Goal: Transaction & Acquisition: Obtain resource

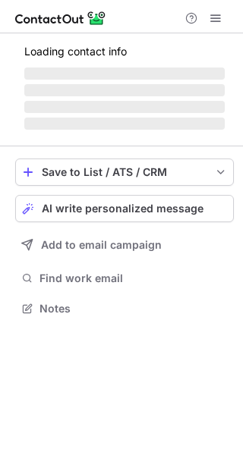
scroll to position [294, 243]
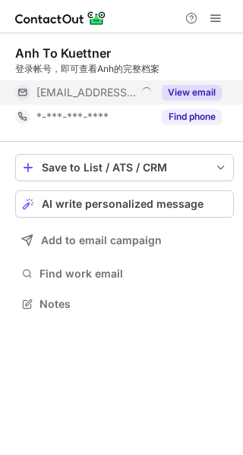
click at [207, 102] on div "View email" at bounding box center [187, 92] width 69 height 24
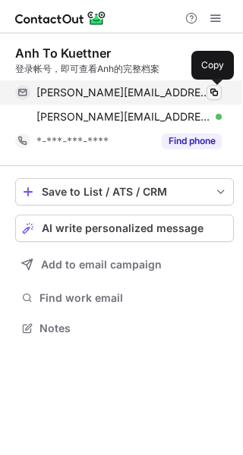
scroll to position [318, 243]
click at [212, 96] on span at bounding box center [214, 93] width 12 height 12
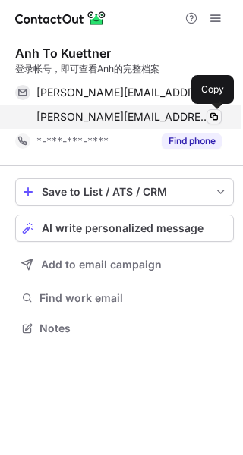
click at [214, 117] on span at bounding box center [214, 117] width 12 height 12
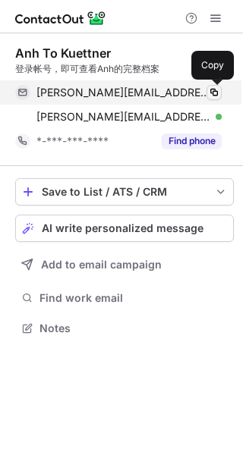
click at [219, 96] on span at bounding box center [214, 93] width 12 height 12
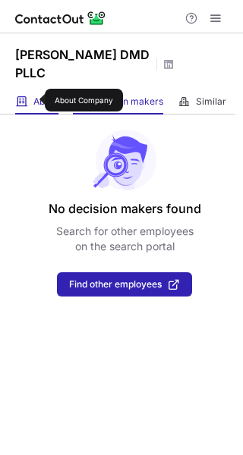
click at [35, 100] on span "About" at bounding box center [45, 102] width 25 height 12
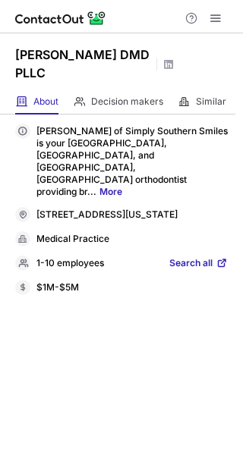
click at [193, 257] on span "Search all" at bounding box center [190, 264] width 43 height 14
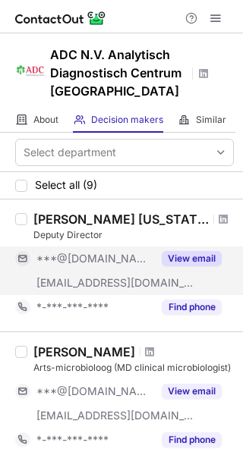
click at [181, 258] on button "View email" at bounding box center [192, 258] width 60 height 15
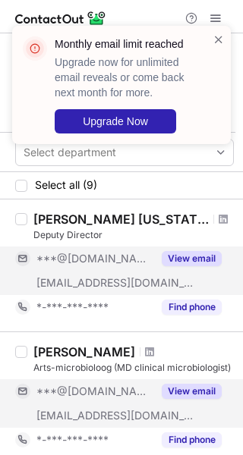
click at [199, 384] on button "View email" at bounding box center [192, 391] width 60 height 15
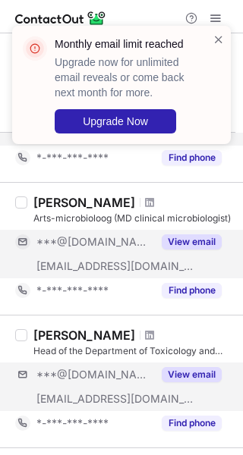
scroll to position [152, 0]
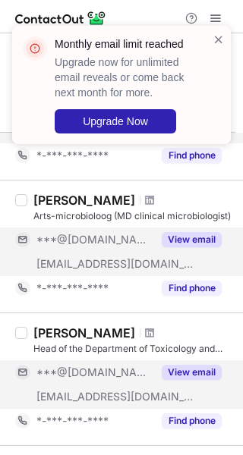
click at [197, 365] on button "View email" at bounding box center [192, 372] width 60 height 15
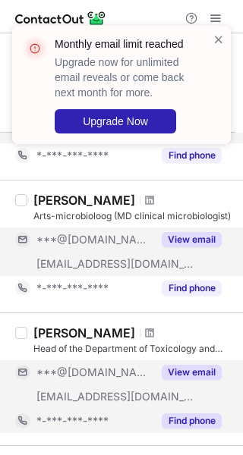
scroll to position [304, 0]
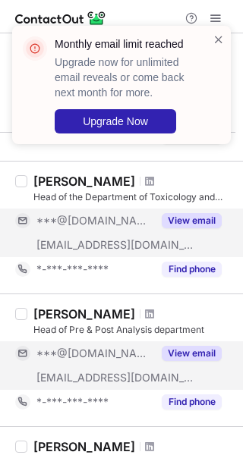
click at [195, 346] on button "View email" at bounding box center [192, 353] width 60 height 15
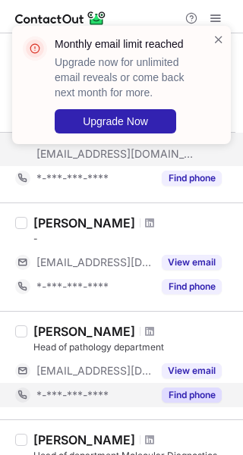
scroll to position [531, 0]
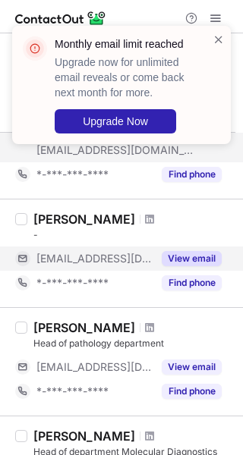
click at [204, 270] on div "View email" at bounding box center [187, 259] width 69 height 24
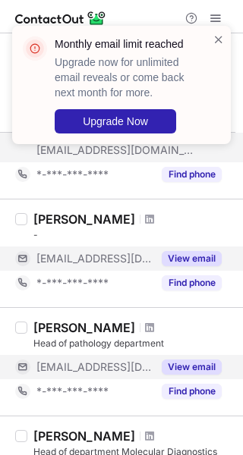
click at [197, 368] on button "View email" at bounding box center [192, 367] width 60 height 15
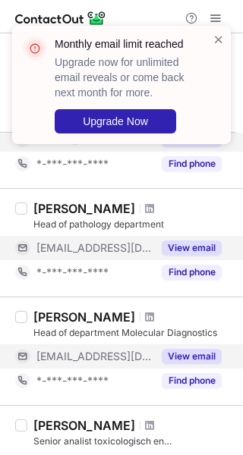
scroll to position [911, 0]
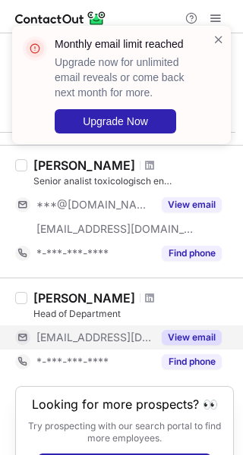
click at [195, 341] on button "View email" at bounding box center [192, 337] width 60 height 15
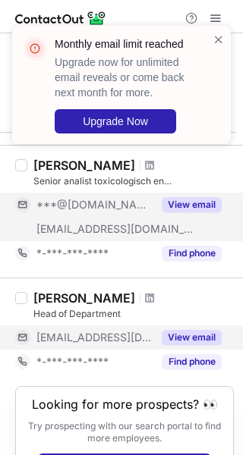
click at [198, 213] on div "View email" at bounding box center [187, 205] width 69 height 24
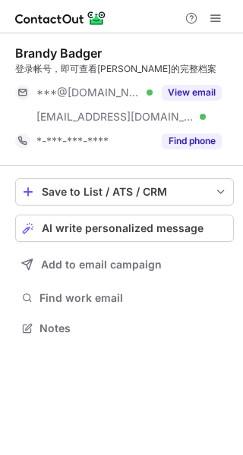
scroll to position [318, 243]
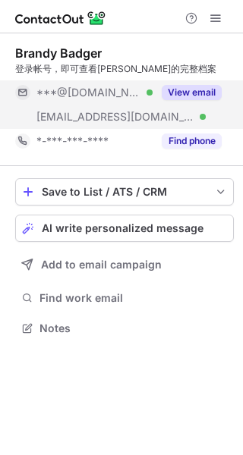
click at [172, 95] on button "View email" at bounding box center [192, 92] width 60 height 15
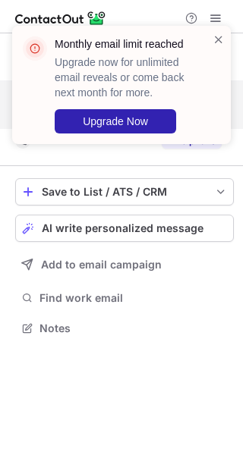
click at [212, 48] on div "Monthly email limit reached Upgrade now for unlimited email reveals or come bac…" at bounding box center [115, 85] width 194 height 106
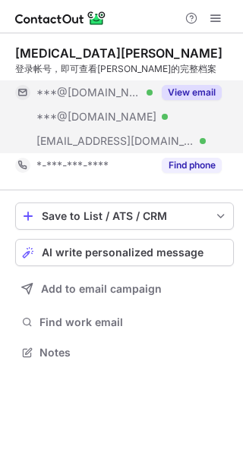
scroll to position [342, 243]
click at [197, 93] on button "View email" at bounding box center [192, 92] width 60 height 15
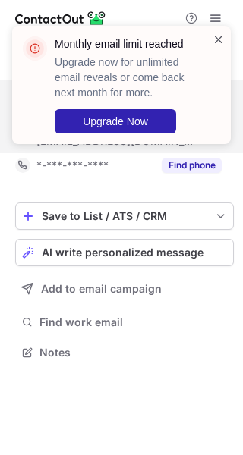
click at [222, 40] on span at bounding box center [218, 39] width 12 height 15
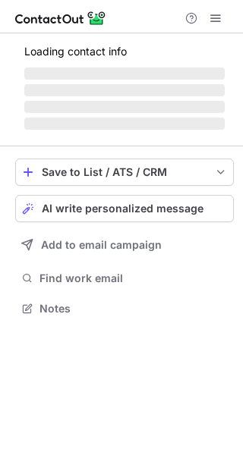
scroll to position [294, 243]
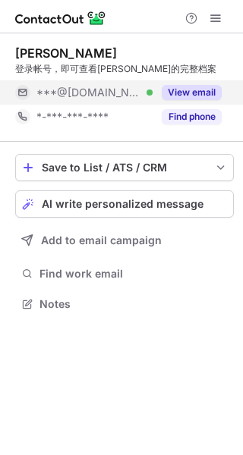
click at [200, 92] on button "View email" at bounding box center [192, 92] width 60 height 15
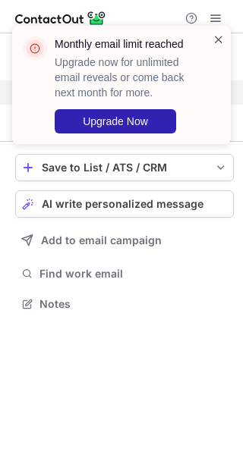
click at [217, 35] on span at bounding box center [218, 39] width 12 height 15
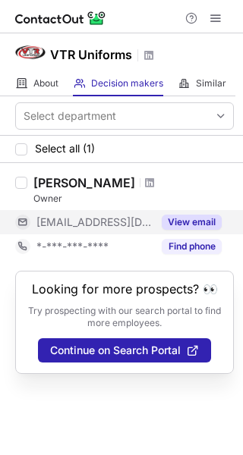
click at [202, 222] on button "View email" at bounding box center [192, 222] width 60 height 15
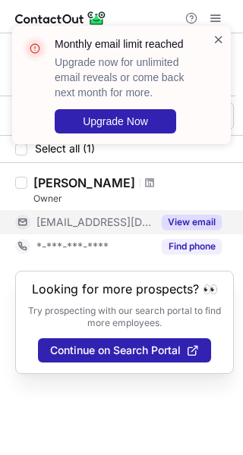
click at [218, 36] on span at bounding box center [218, 39] width 12 height 15
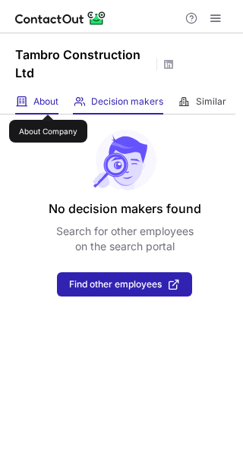
click at [47, 101] on span "About" at bounding box center [45, 102] width 25 height 12
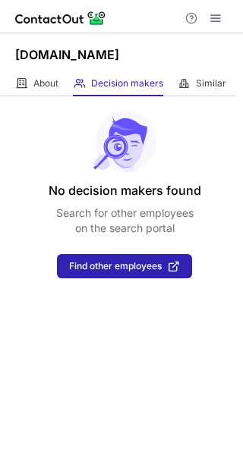
click at [30, 101] on div "No decision makers found Search for other employees on the search portal Find o…" at bounding box center [121, 187] width 243 height 182
click at [35, 96] on div "About About Company" at bounding box center [36, 83] width 43 height 25
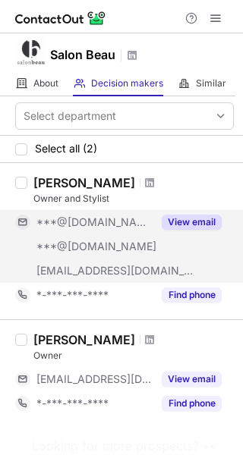
click at [184, 224] on button "View email" at bounding box center [192, 222] width 60 height 15
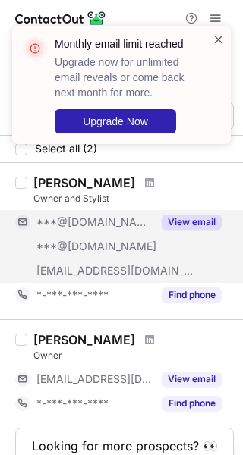
click at [218, 42] on span at bounding box center [218, 39] width 12 height 15
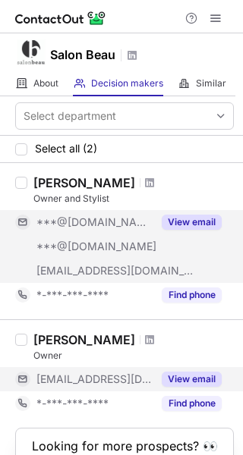
click at [197, 388] on div "View email" at bounding box center [187, 379] width 69 height 24
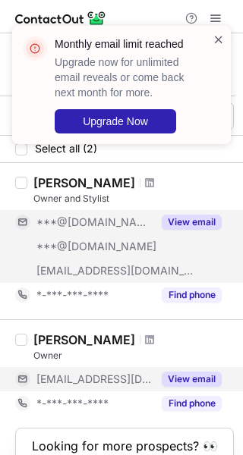
click at [217, 37] on span at bounding box center [218, 39] width 12 height 15
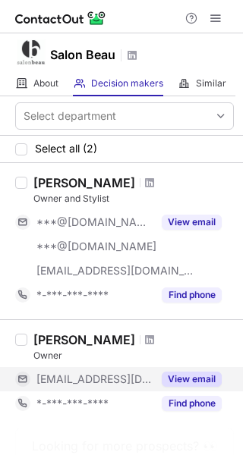
click at [197, 372] on button "View email" at bounding box center [192, 379] width 60 height 15
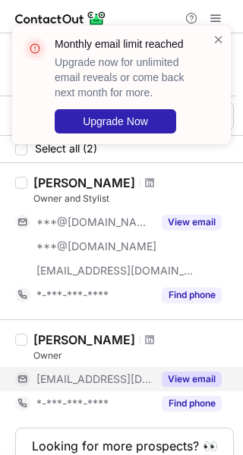
click at [184, 378] on button "View email" at bounding box center [192, 379] width 60 height 15
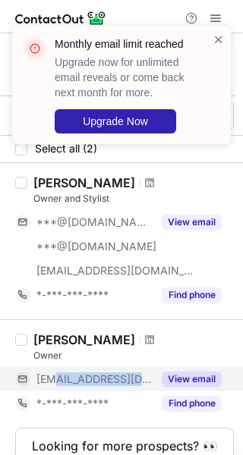
drag, startPoint x: 54, startPoint y: 382, endPoint x: 167, endPoint y: 383, distance: 113.1
click at [167, 383] on div "***@thesalonbeau.com View email" at bounding box center [118, 379] width 206 height 24
copy span "@thesalonbeau.com"
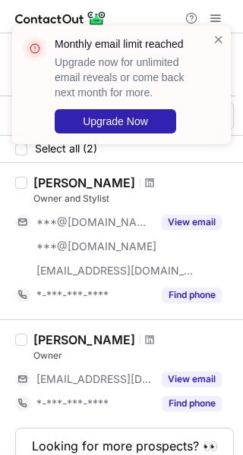
click at [95, 340] on div "Sean Michael" at bounding box center [84, 339] width 102 height 15
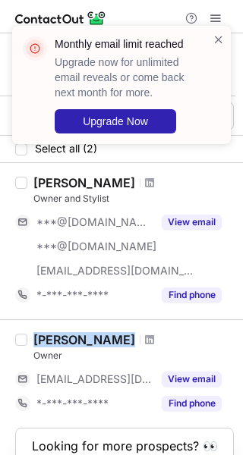
click at [95, 340] on div "Sean Michael" at bounding box center [84, 339] width 102 height 15
copy div "Sean Michael"
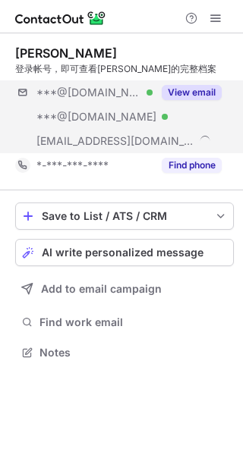
scroll to position [342, 243]
click at [186, 109] on div "***@gmail.com Verified ***@msn.com Verified ***@usaa.com View email" at bounding box center [124, 116] width 219 height 73
click at [186, 96] on div "***@gmail.com" at bounding box center [128, 93] width 185 height 14
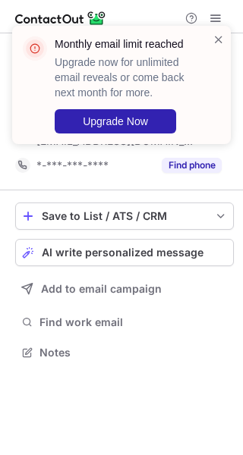
click at [209, 44] on div "Monthly email limit reached Upgrade now for unlimited email reveals or come bac…" at bounding box center [115, 85] width 194 height 106
click at [212, 41] on span at bounding box center [218, 39] width 12 height 15
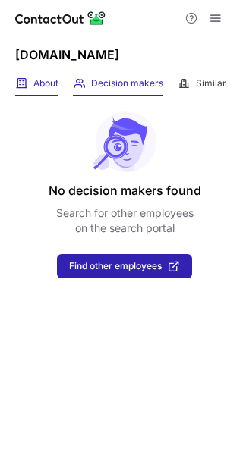
click at [58, 77] on span "About" at bounding box center [45, 83] width 25 height 12
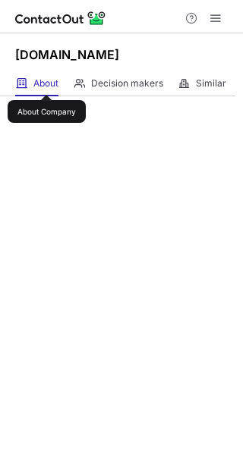
click at [46, 81] on span "About" at bounding box center [45, 83] width 25 height 12
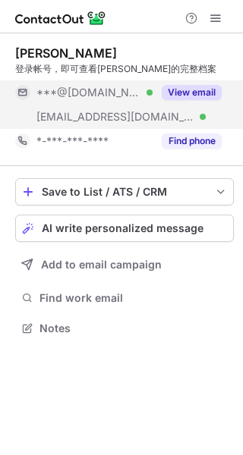
scroll to position [318, 243]
click at [208, 85] on button "View email" at bounding box center [192, 92] width 60 height 15
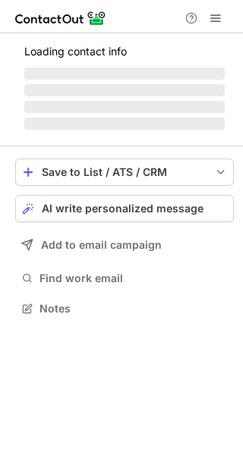
scroll to position [318, 243]
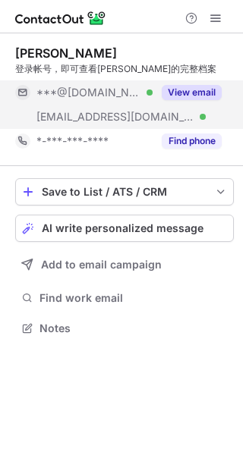
click at [178, 87] on button "View email" at bounding box center [192, 92] width 60 height 15
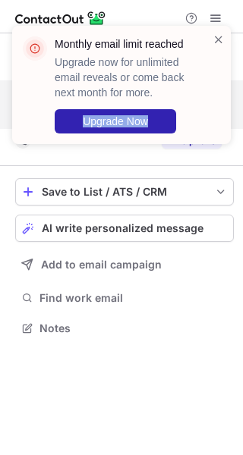
click at [80, 116] on div "Monthly email limit reached Upgrade now for unlimited email reveals or come bac…" at bounding box center [121, 91] width 243 height 161
click at [216, 43] on span at bounding box center [218, 39] width 12 height 15
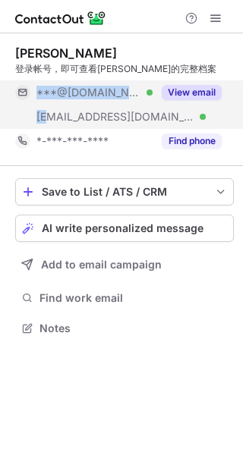
drag, startPoint x: 49, startPoint y: 118, endPoint x: 174, endPoint y: 121, distance: 125.3
click at [174, 121] on div "***@[DOMAIN_NAME] Verified [EMAIL_ADDRESS][DOMAIN_NAME] Verified View email" at bounding box center [124, 104] width 219 height 49
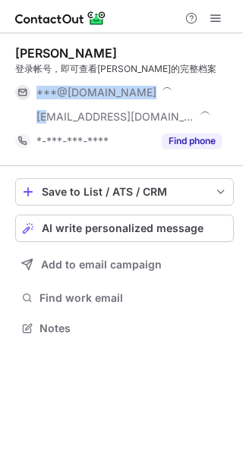
copy div "***@[DOMAIN_NAME] Verified **"
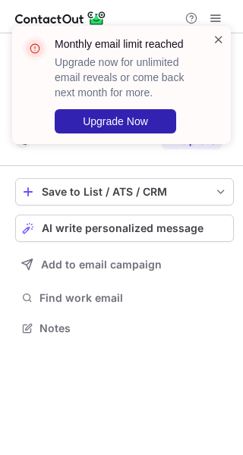
click at [215, 40] on span at bounding box center [218, 39] width 12 height 15
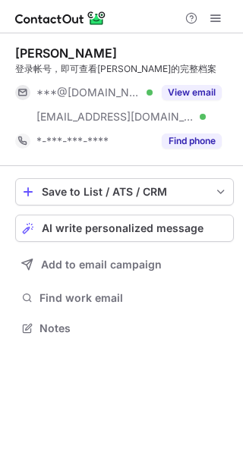
drag, startPoint x: 175, startPoint y: 120, endPoint x: 65, endPoint y: 123, distance: 110.1
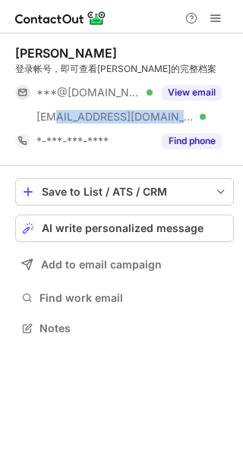
drag, startPoint x: 64, startPoint y: 119, endPoint x: 172, endPoint y: 122, distance: 108.6
click at [172, 122] on span "[EMAIL_ADDRESS][DOMAIN_NAME]" at bounding box center [115, 117] width 158 height 14
copy span "@[DOMAIN_NAME]"
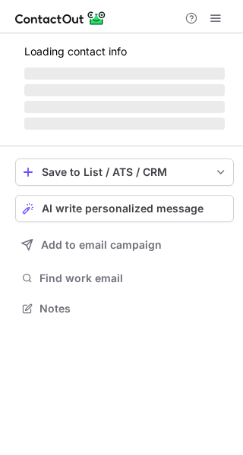
scroll to position [318, 243]
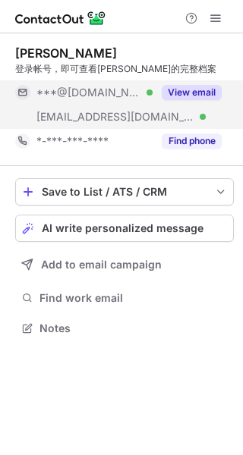
click at [204, 91] on button "View email" at bounding box center [192, 92] width 60 height 15
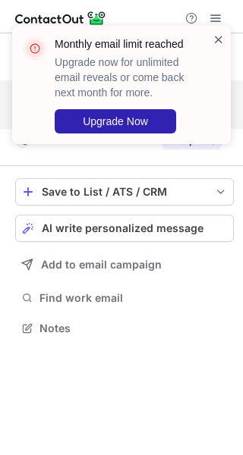
click at [222, 43] on span at bounding box center [218, 39] width 12 height 15
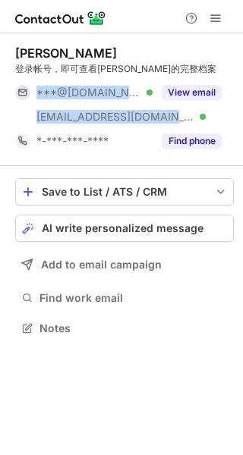
click at [157, 114] on div "***@gmail.com Verified ***@workingstyle.co.nz Verified View email" at bounding box center [124, 104] width 219 height 49
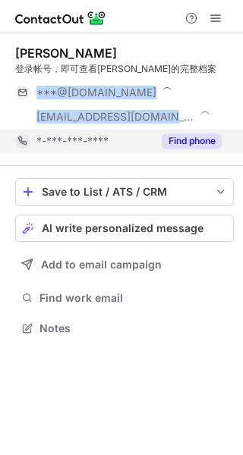
copy div "***@gmail.com Verified ***@workingstyle.co.nz"
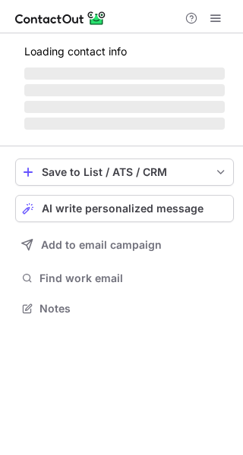
scroll to position [318, 243]
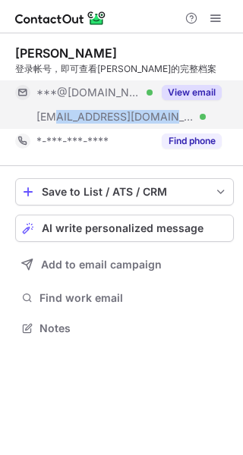
drag, startPoint x: 52, startPoint y: 120, endPoint x: 156, endPoint y: 119, distance: 103.2
click at [156, 119] on span "[EMAIL_ADDRESS][DOMAIN_NAME]" at bounding box center [115, 117] width 158 height 14
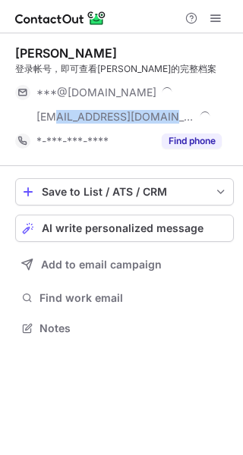
copy span "@[DOMAIN_NAME]"
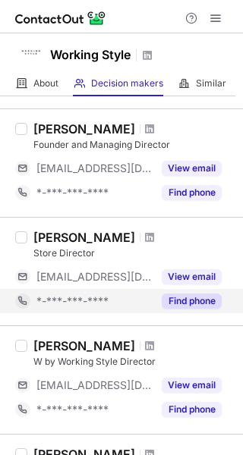
scroll to position [455, 0]
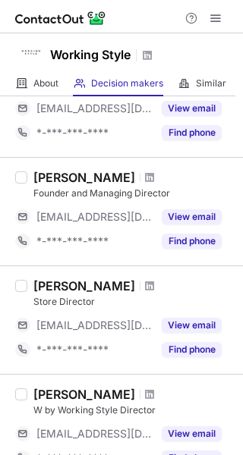
scroll to position [631, 0]
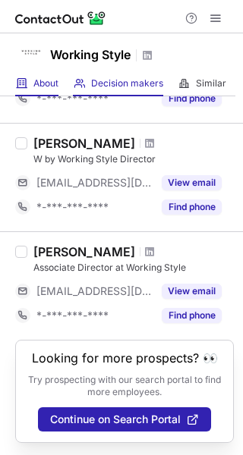
click at [54, 80] on span "About" at bounding box center [45, 83] width 25 height 12
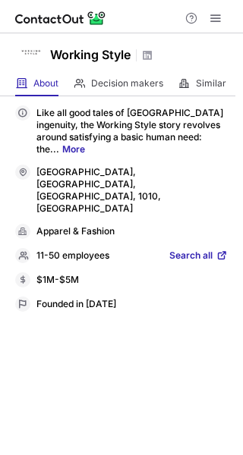
click at [191, 250] on span "Search all" at bounding box center [190, 257] width 43 height 14
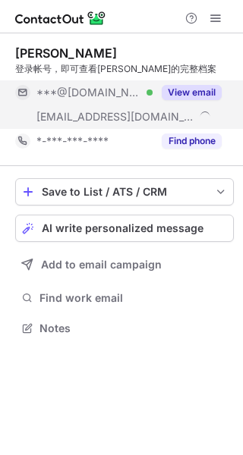
scroll to position [318, 243]
click at [187, 83] on div "View email" at bounding box center [187, 92] width 69 height 24
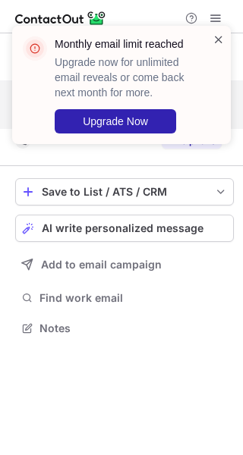
click at [216, 40] on span at bounding box center [218, 39] width 12 height 15
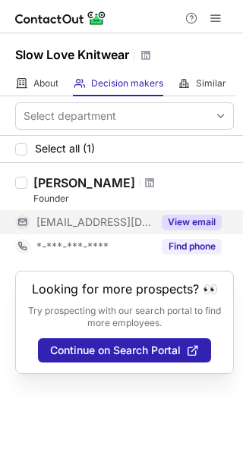
click at [184, 225] on button "View email" at bounding box center [192, 222] width 60 height 15
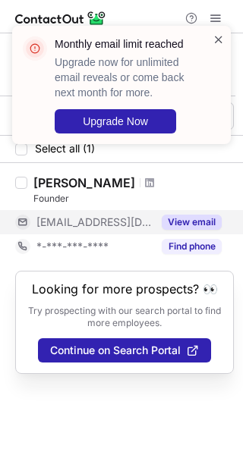
click at [214, 43] on span at bounding box center [218, 39] width 12 height 15
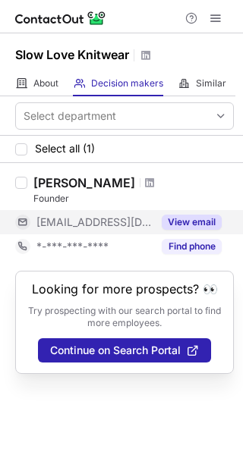
click at [187, 220] on button "View email" at bounding box center [192, 222] width 60 height 15
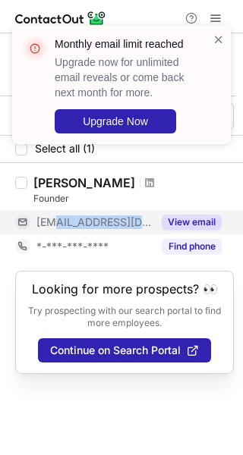
drag, startPoint x: 51, startPoint y: 225, endPoint x: 161, endPoint y: 225, distance: 110.0
click at [161, 225] on div "[EMAIL_ADDRESS][DOMAIN_NAME] View email" at bounding box center [118, 222] width 206 height 24
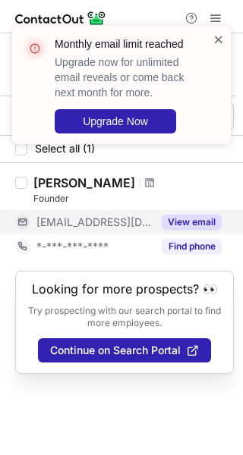
click at [222, 45] on span at bounding box center [218, 39] width 12 height 15
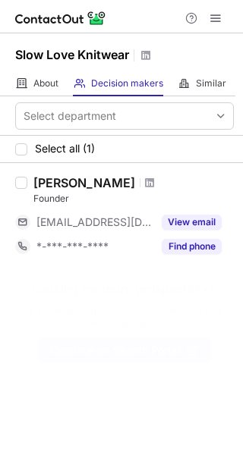
drag, startPoint x: 36, startPoint y: 185, endPoint x: 120, endPoint y: 183, distance: 84.3
click at [120, 183] on div "Holly Von Bock" at bounding box center [84, 182] width 102 height 15
copy div "Holly Von Bock"
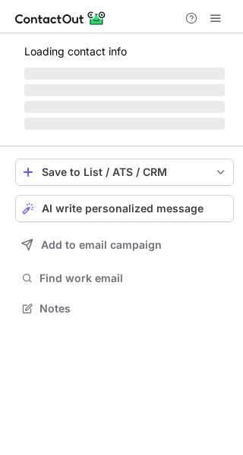
scroll to position [294, 243]
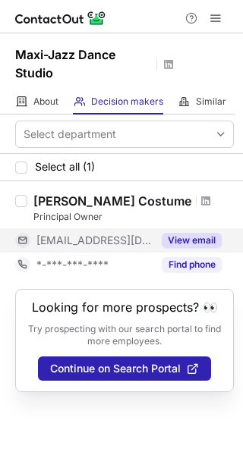
click at [193, 236] on button "View email" at bounding box center [192, 240] width 60 height 15
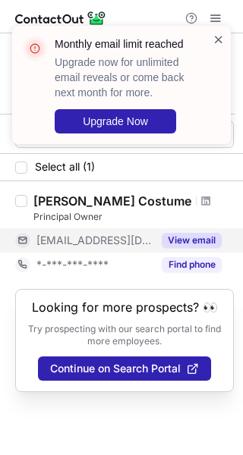
click at [220, 38] on span at bounding box center [218, 39] width 12 height 15
